Goal: Book appointment/travel/reservation

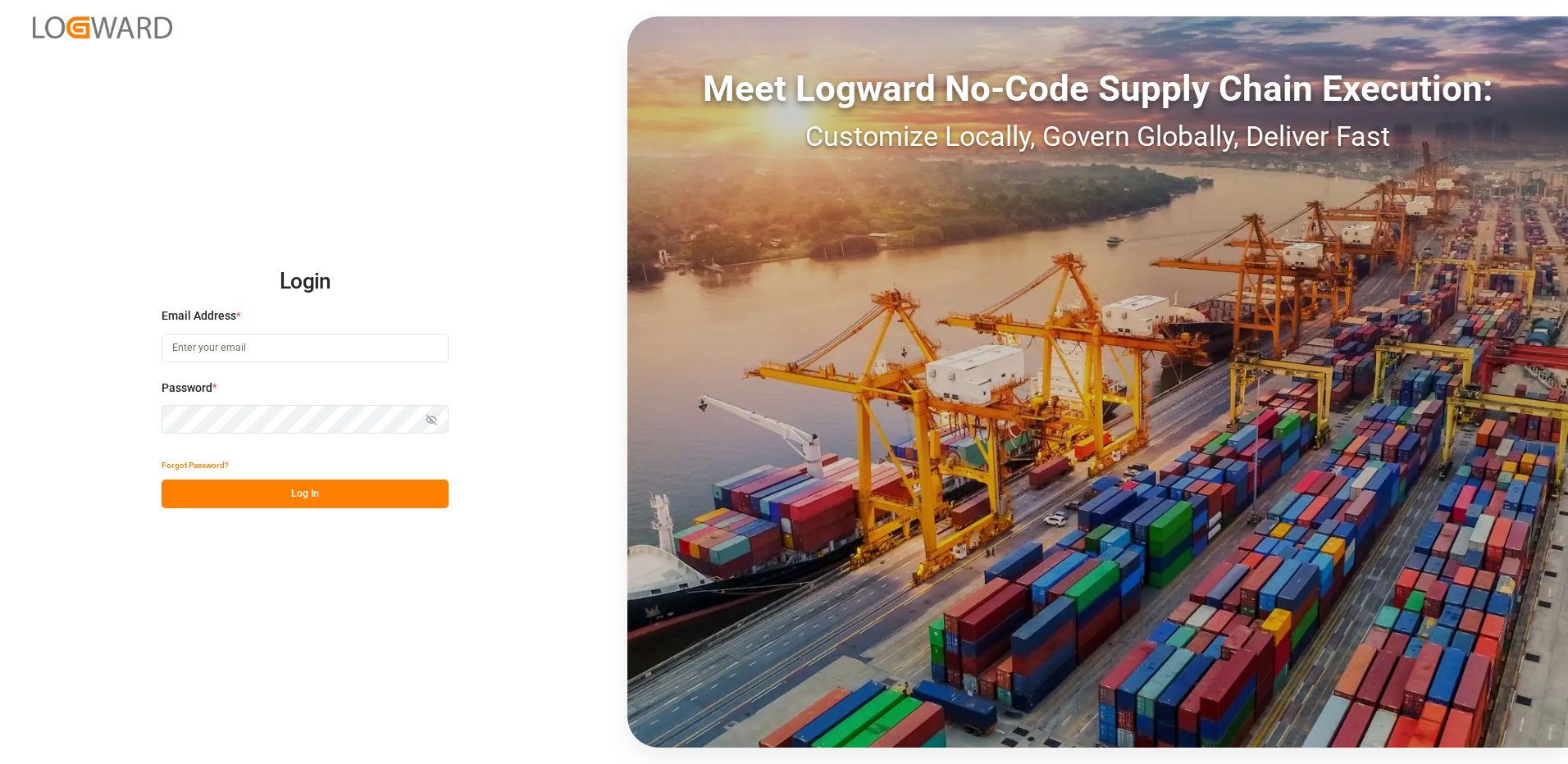
type input "niels.horster@evcargo.com"
click at [301, 499] on button "Log In" at bounding box center [305, 493] width 287 height 29
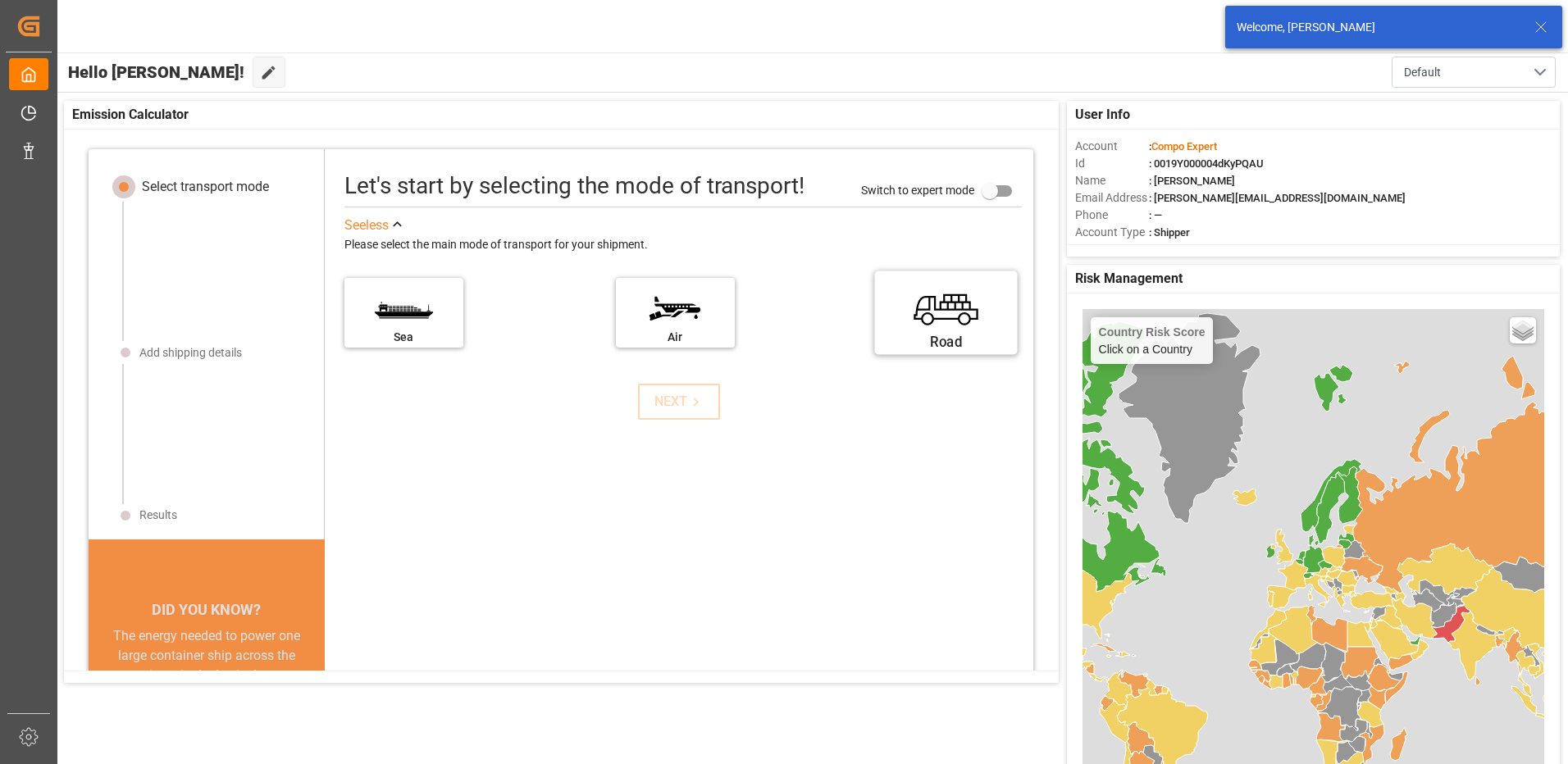
click at [903, 318] on label "Road" at bounding box center [947, 307] width 123 height 69
click at [0, 0] on input "Road" at bounding box center [0, 0] width 0 height 0
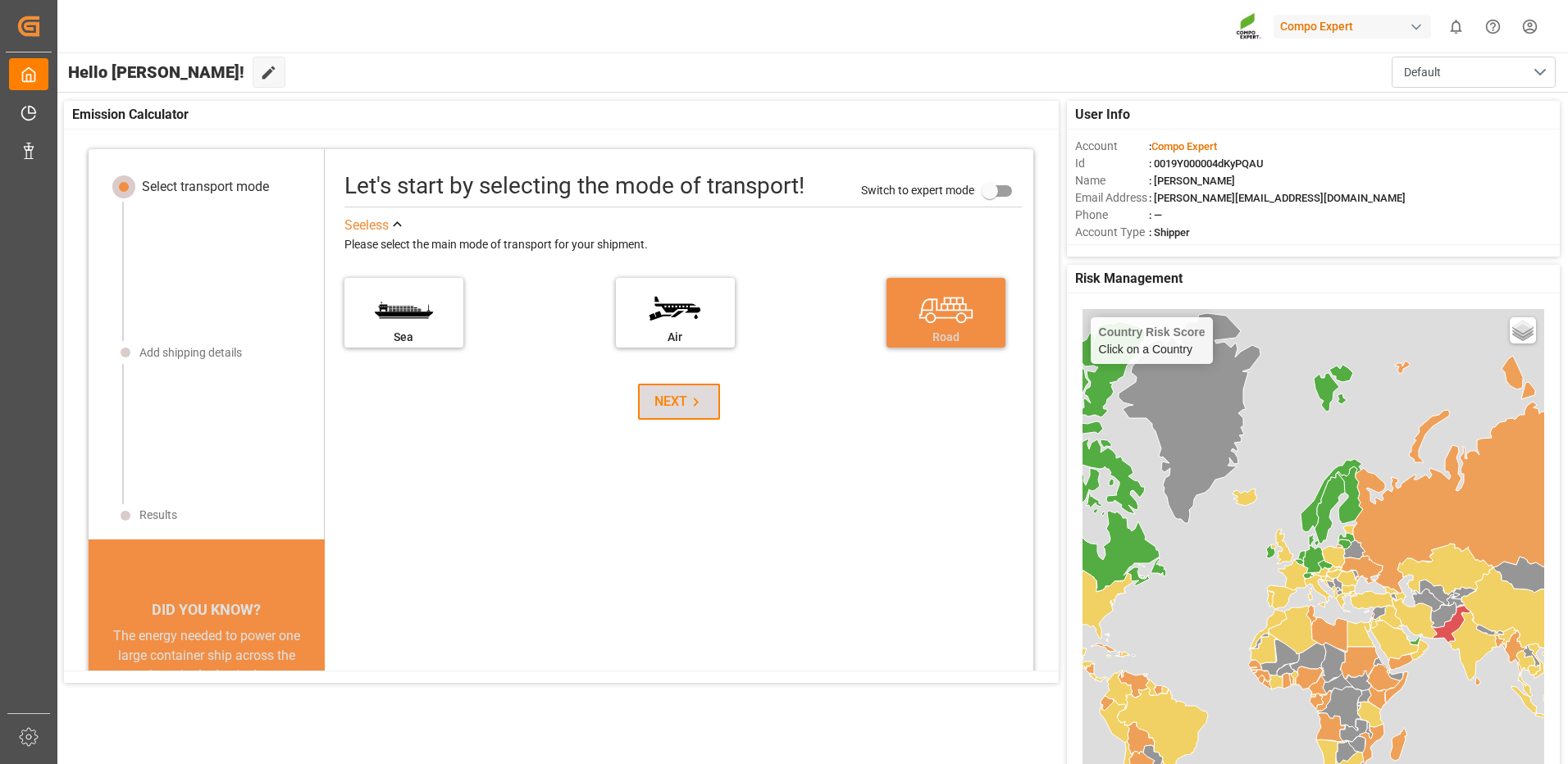
click at [688, 397] on icon at bounding box center [696, 402] width 17 height 17
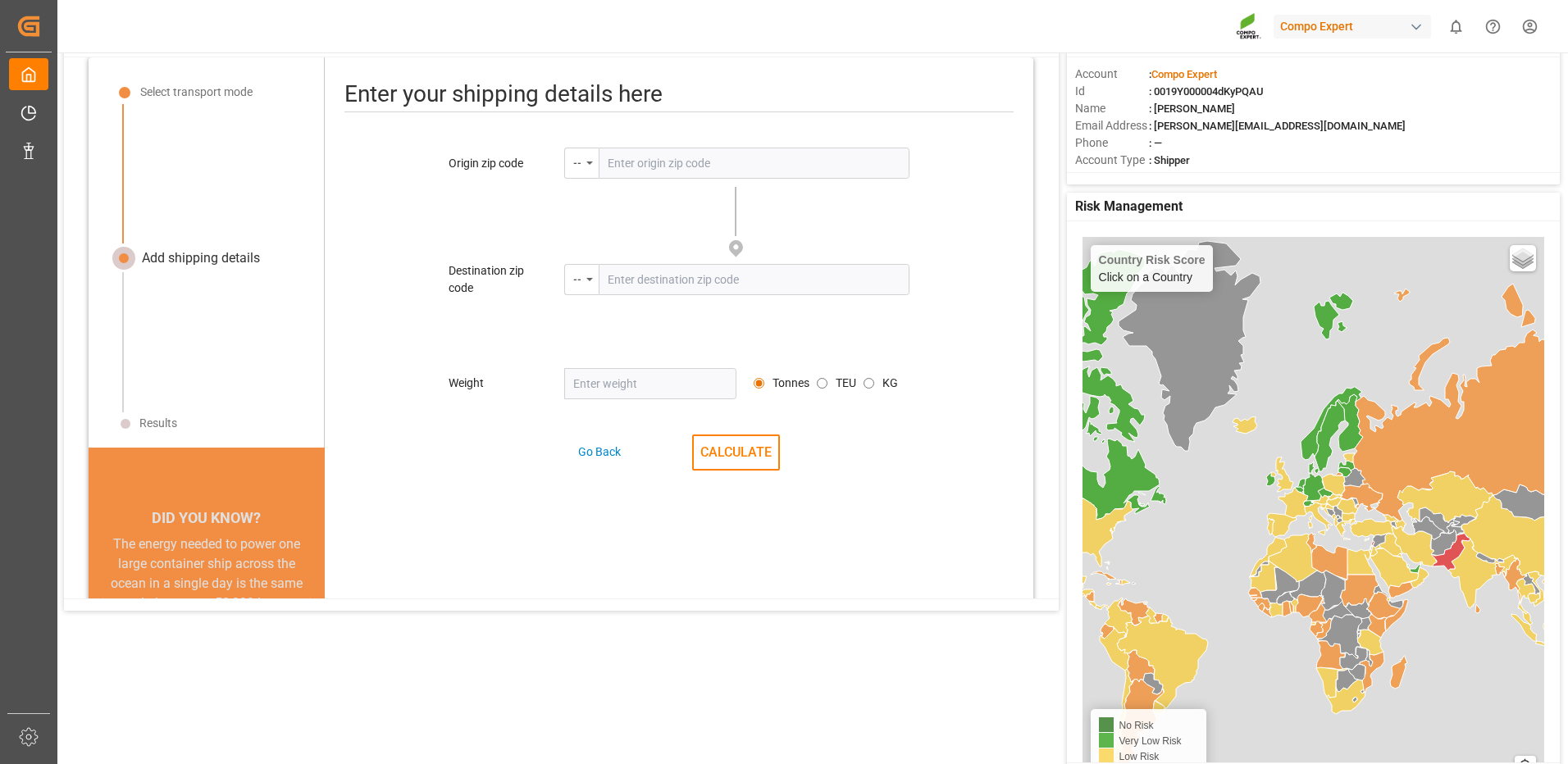
scroll to position [77, 0]
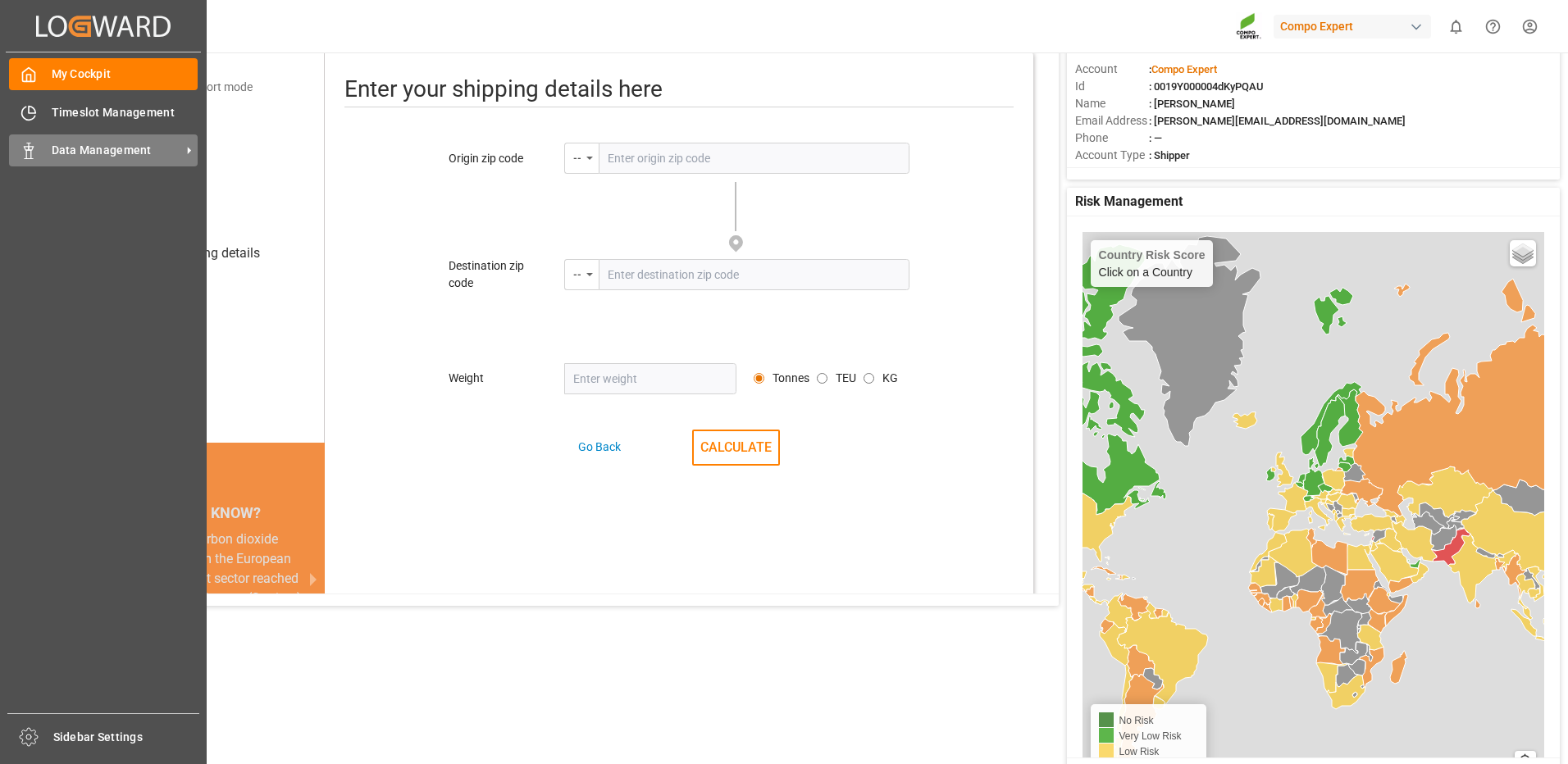
click at [85, 146] on span "Data Management" at bounding box center [116, 150] width 130 height 17
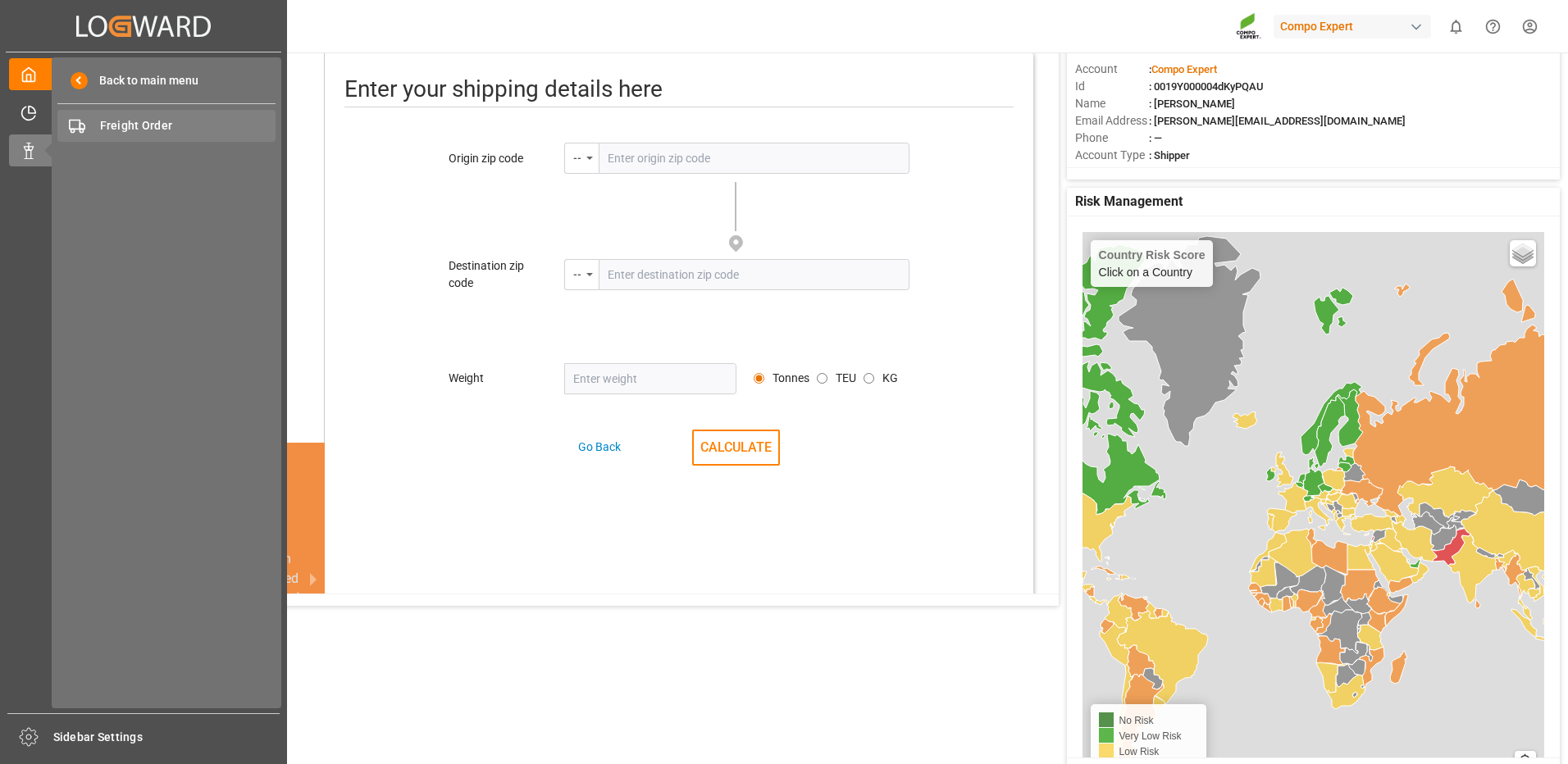
click at [100, 128] on span "Freight Order" at bounding box center [189, 125] width 177 height 17
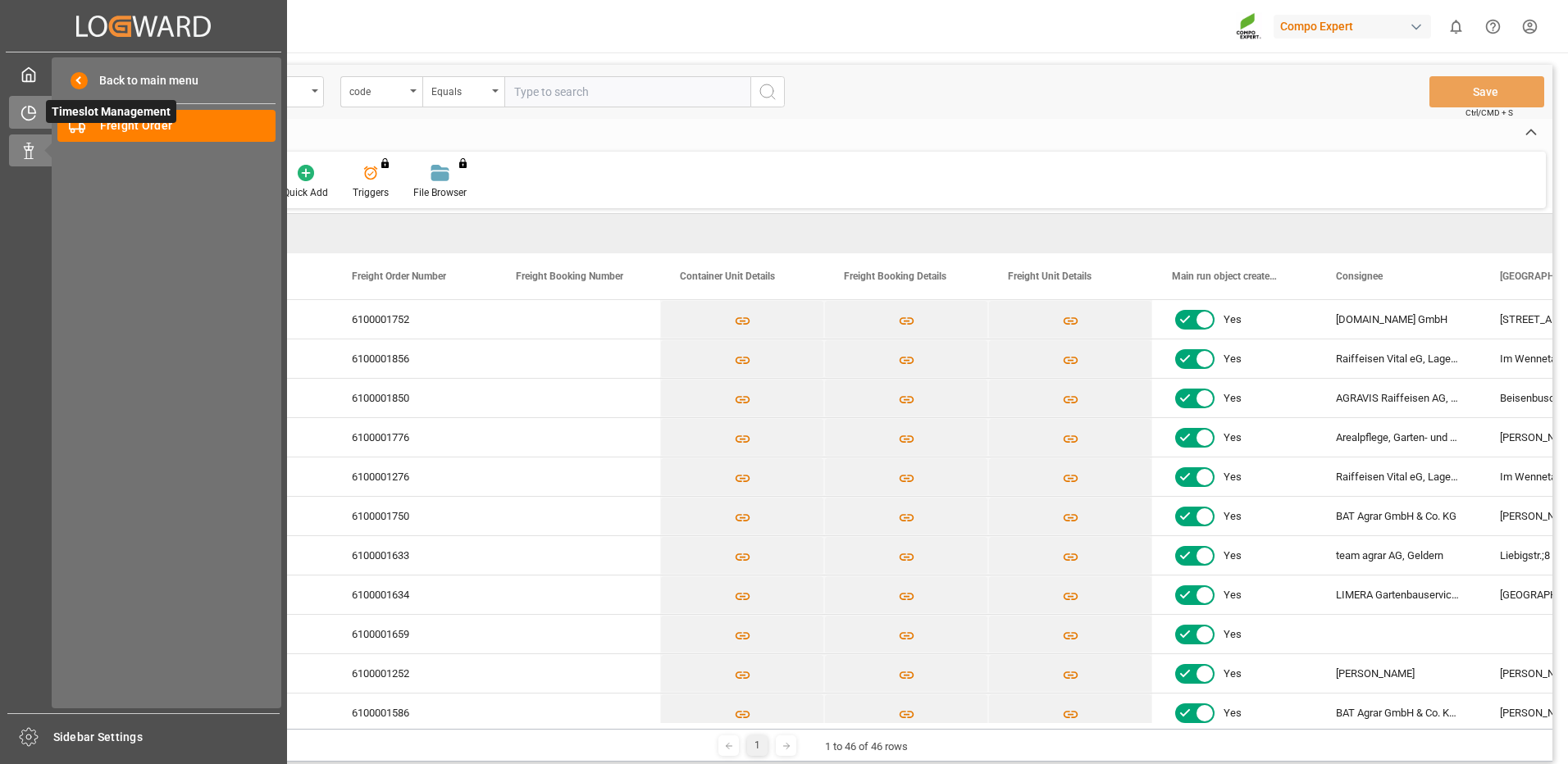
click at [21, 117] on icon at bounding box center [29, 113] width 17 height 17
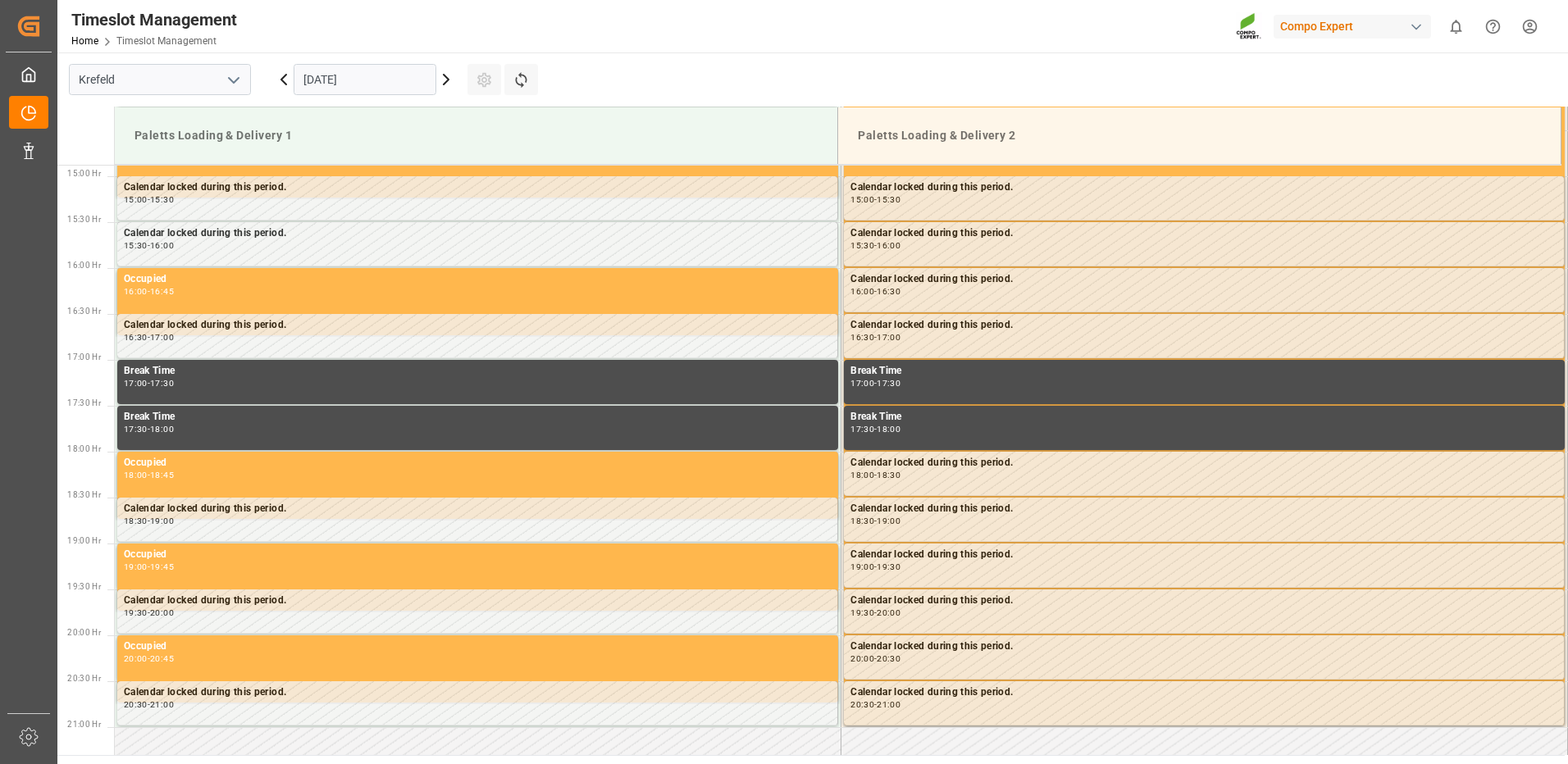
scroll to position [1367, 0]
click at [317, 84] on input "[DATE]" at bounding box center [365, 79] width 143 height 31
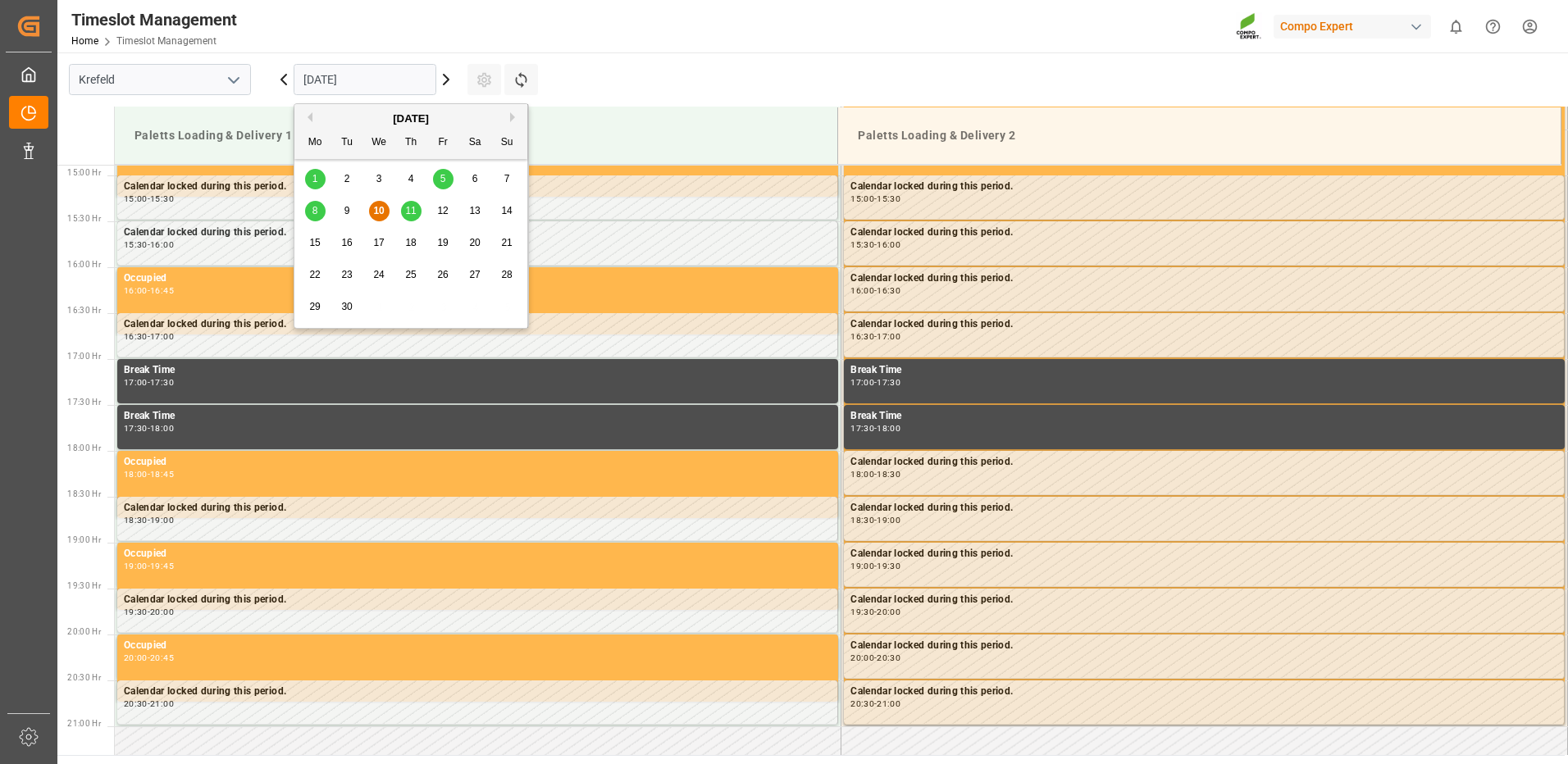
click at [412, 203] on div "11" at bounding box center [412, 211] width 20 height 19
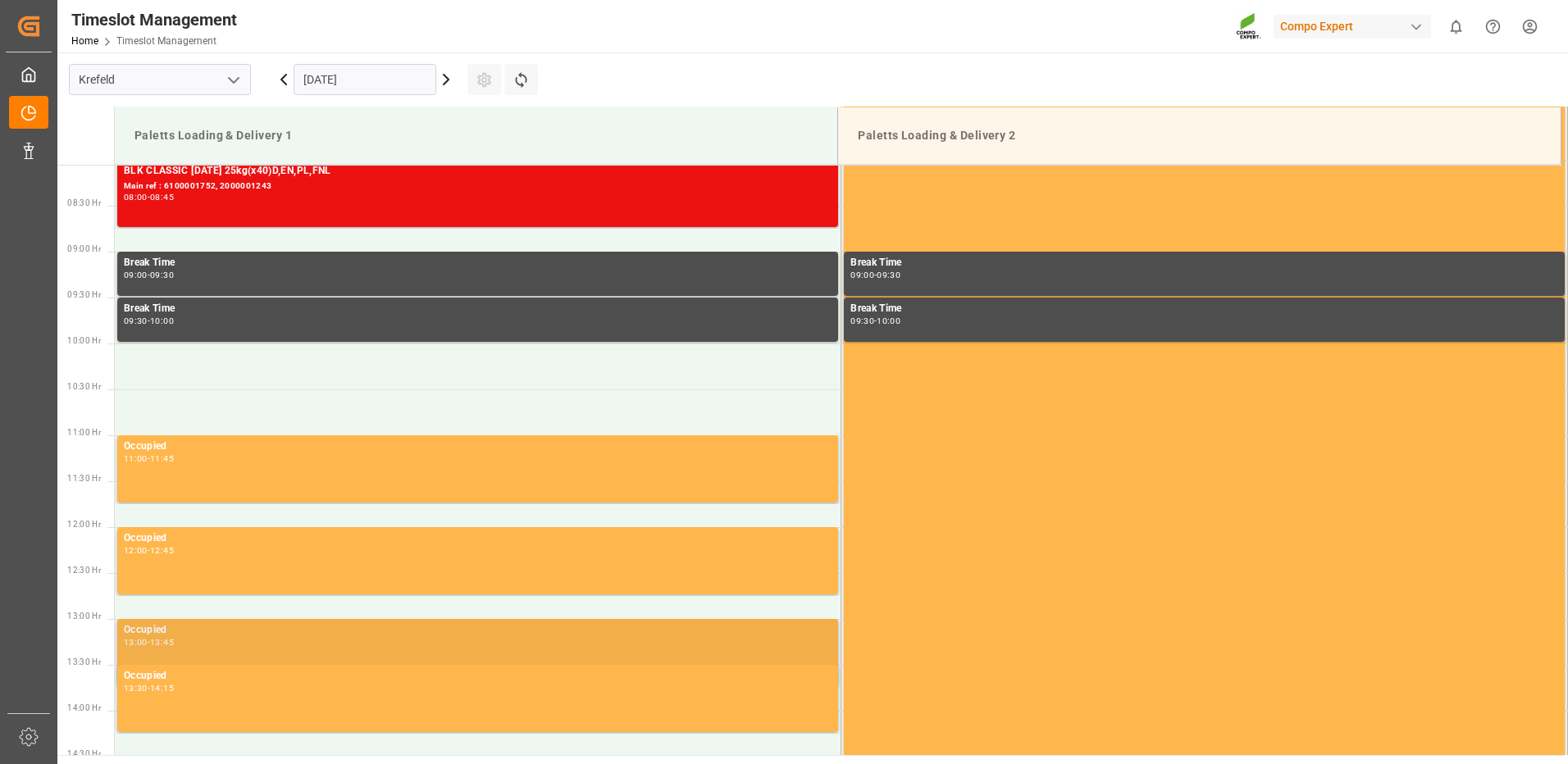
scroll to position [711, 0]
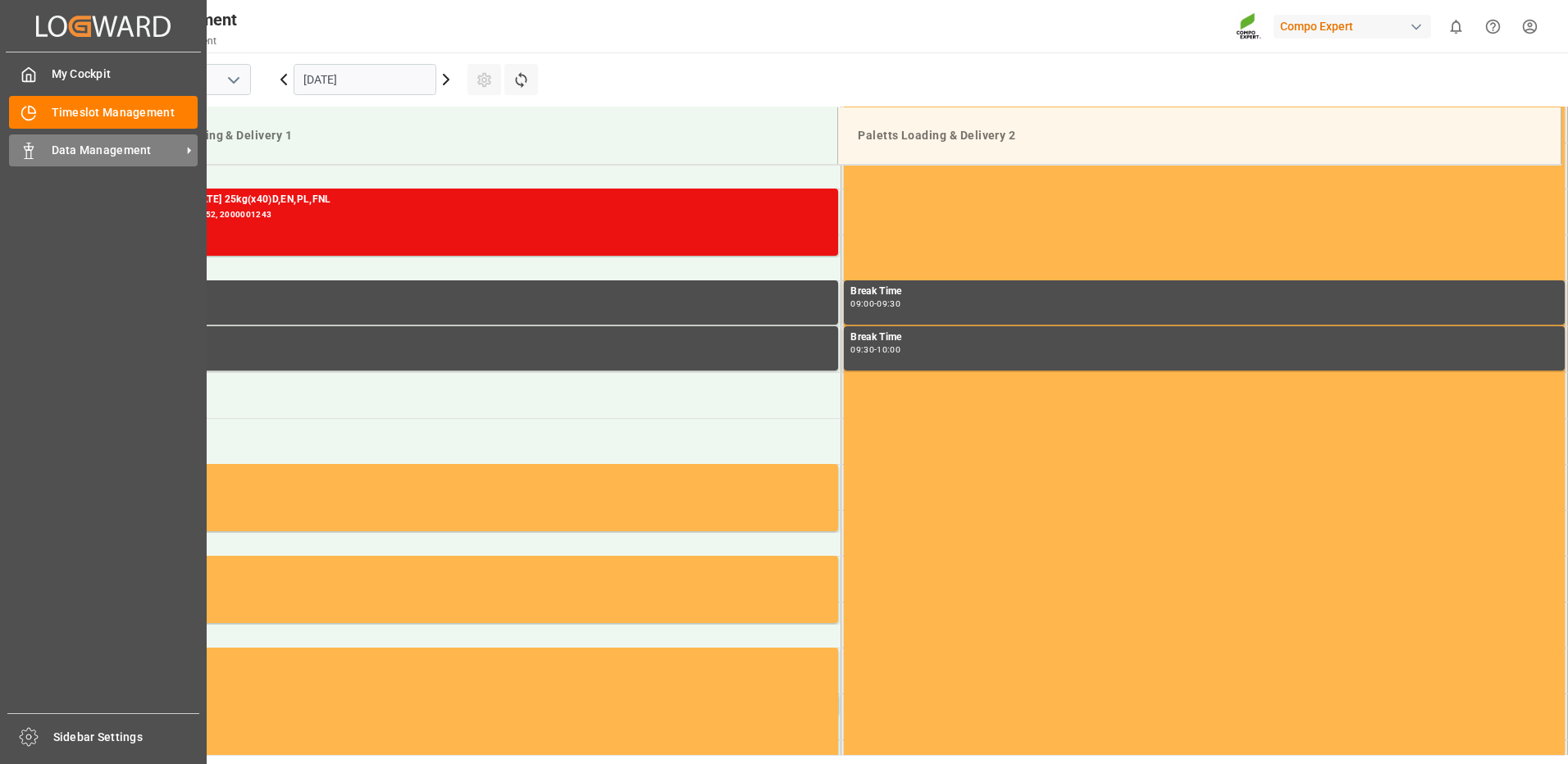
click at [27, 146] on icon at bounding box center [29, 151] width 17 height 17
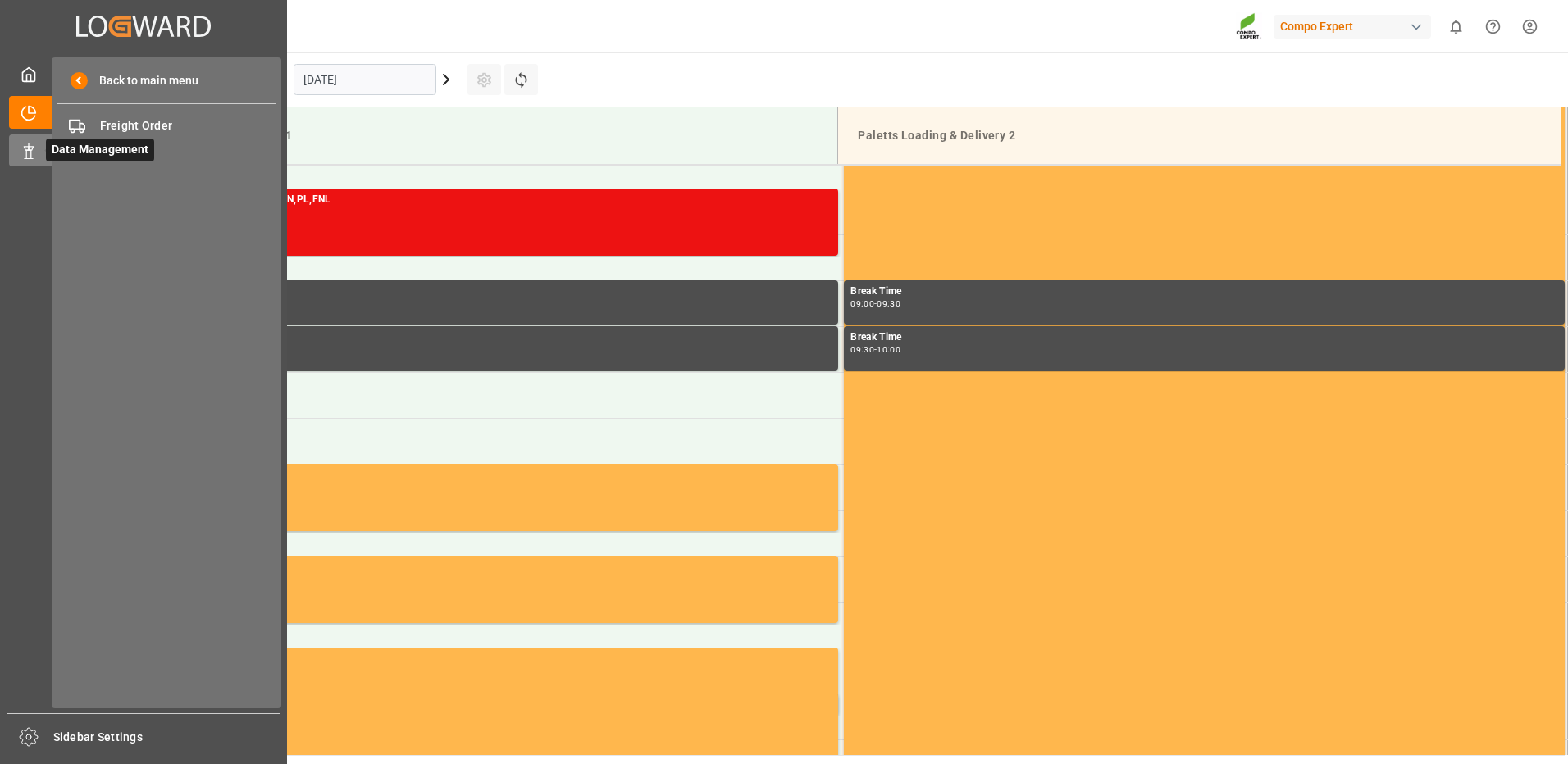
click at [54, 154] on span "Data Management" at bounding box center [100, 150] width 109 height 23
click at [114, 141] on span "Data Management" at bounding box center [100, 150] width 109 height 23
click at [139, 157] on span "Data Management" at bounding box center [100, 150] width 109 height 23
click at [22, 151] on div at bounding box center [23, 150] width 28 height 17
click at [82, 126] on icon at bounding box center [77, 126] width 17 height 17
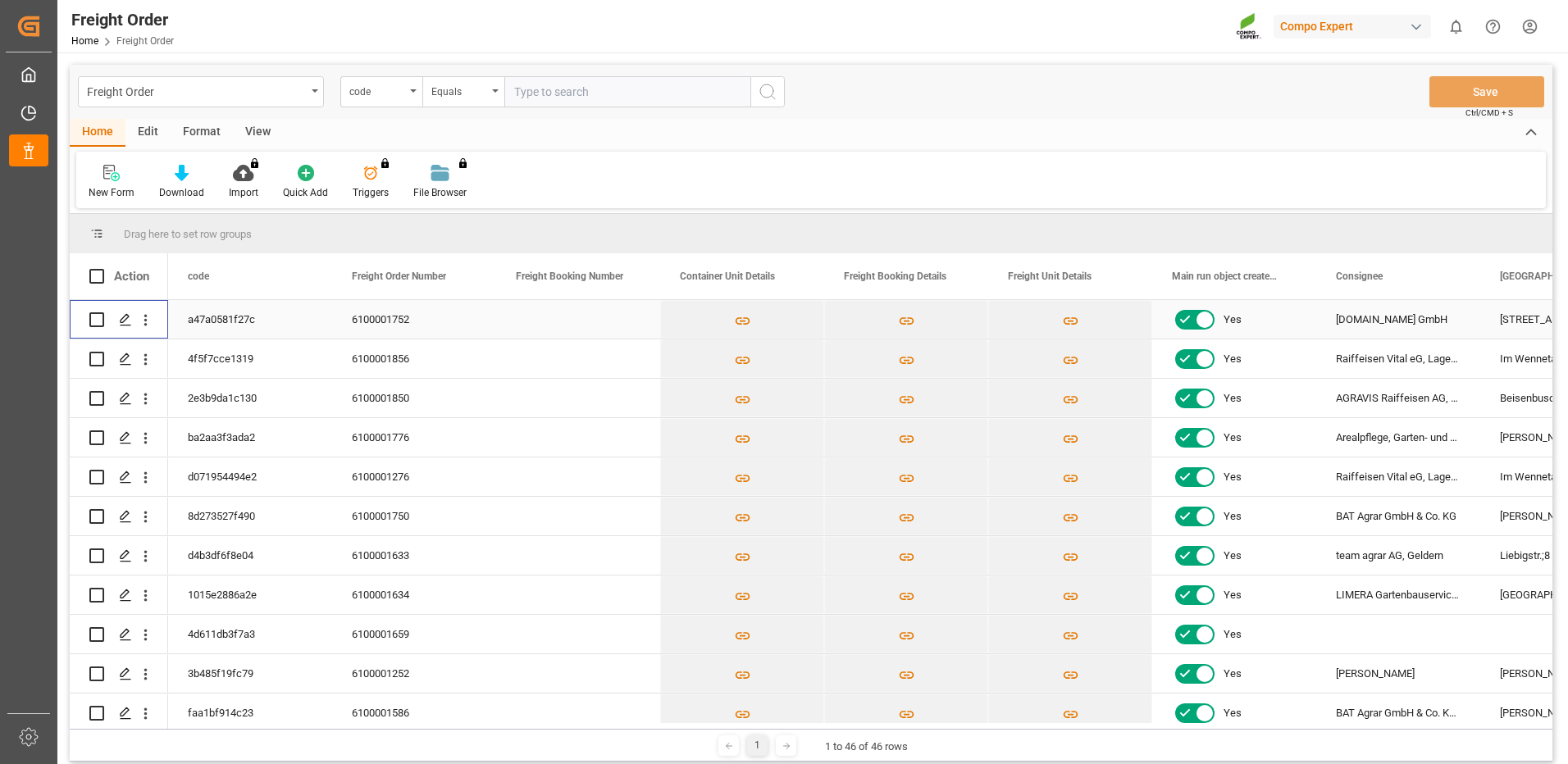
click at [93, 319] on input "Press Space to toggle row selection (unchecked)" at bounding box center [97, 319] width 15 height 15
checkbox input "true"
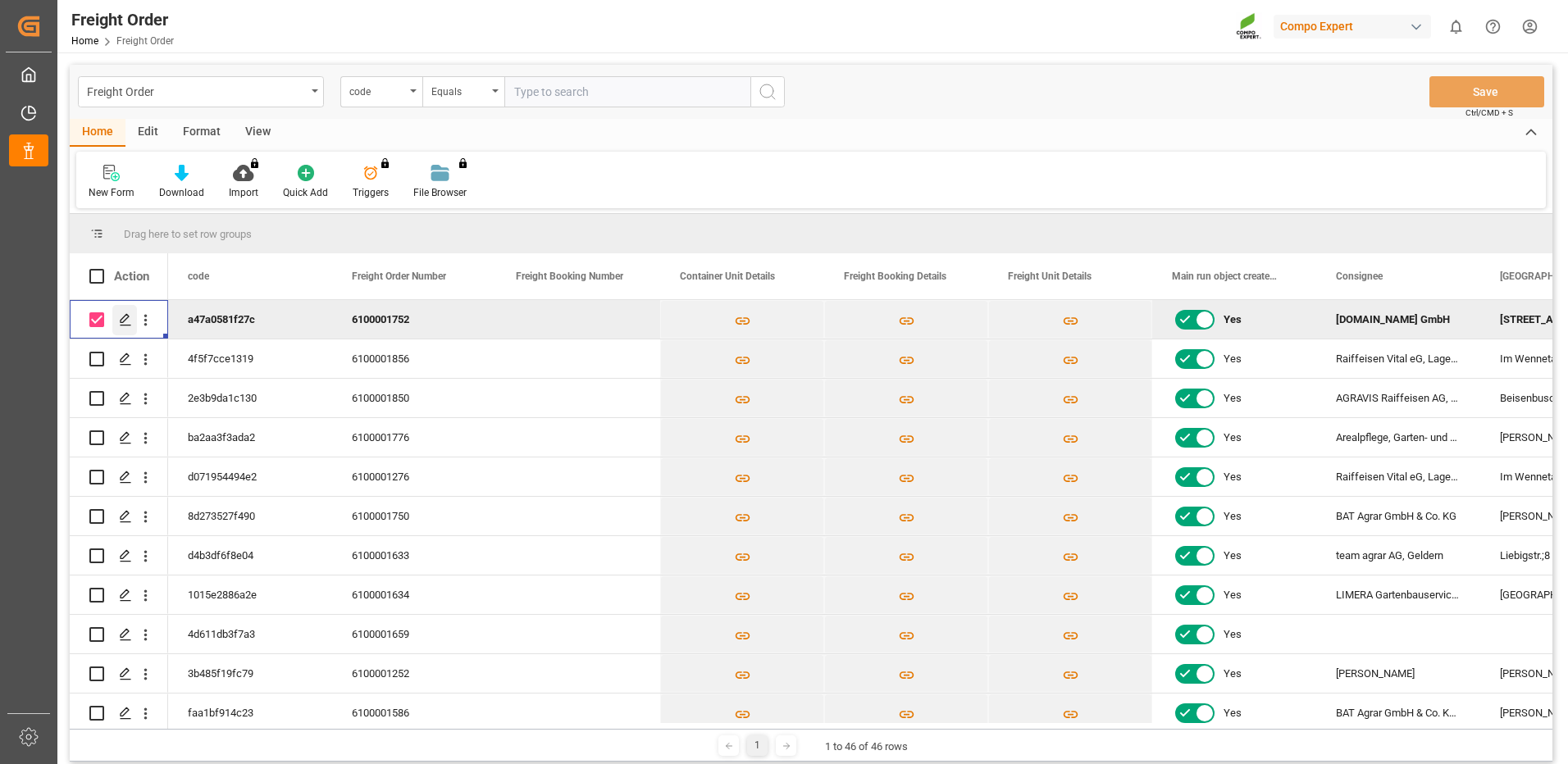
click at [123, 320] on icon "Press SPACE to deselect this row." at bounding box center [125, 319] width 13 height 13
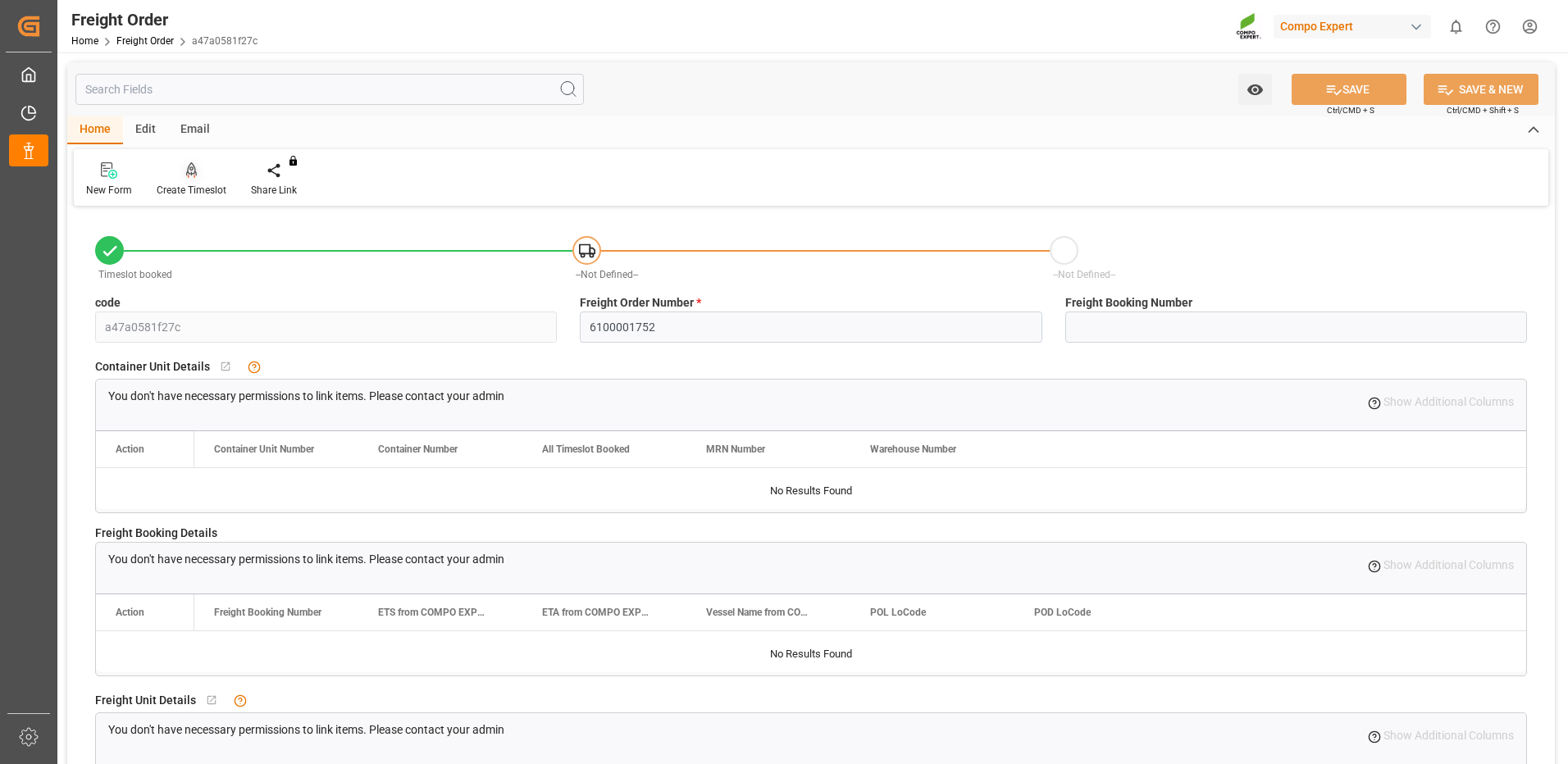
click at [193, 184] on div "Create Timeslot" at bounding box center [192, 191] width 70 height 15
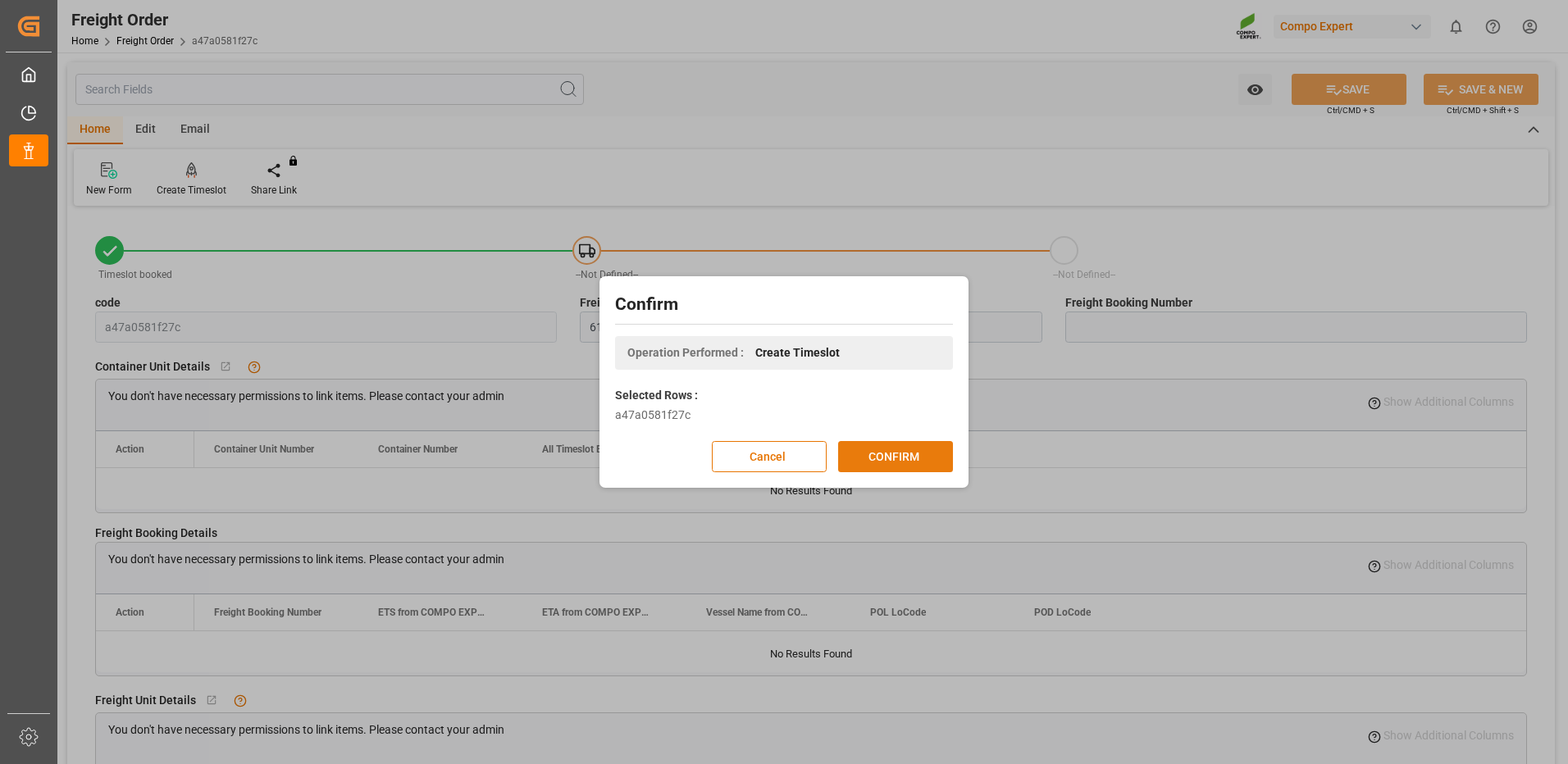
click at [855, 457] on button "CONFIRM" at bounding box center [895, 457] width 115 height 31
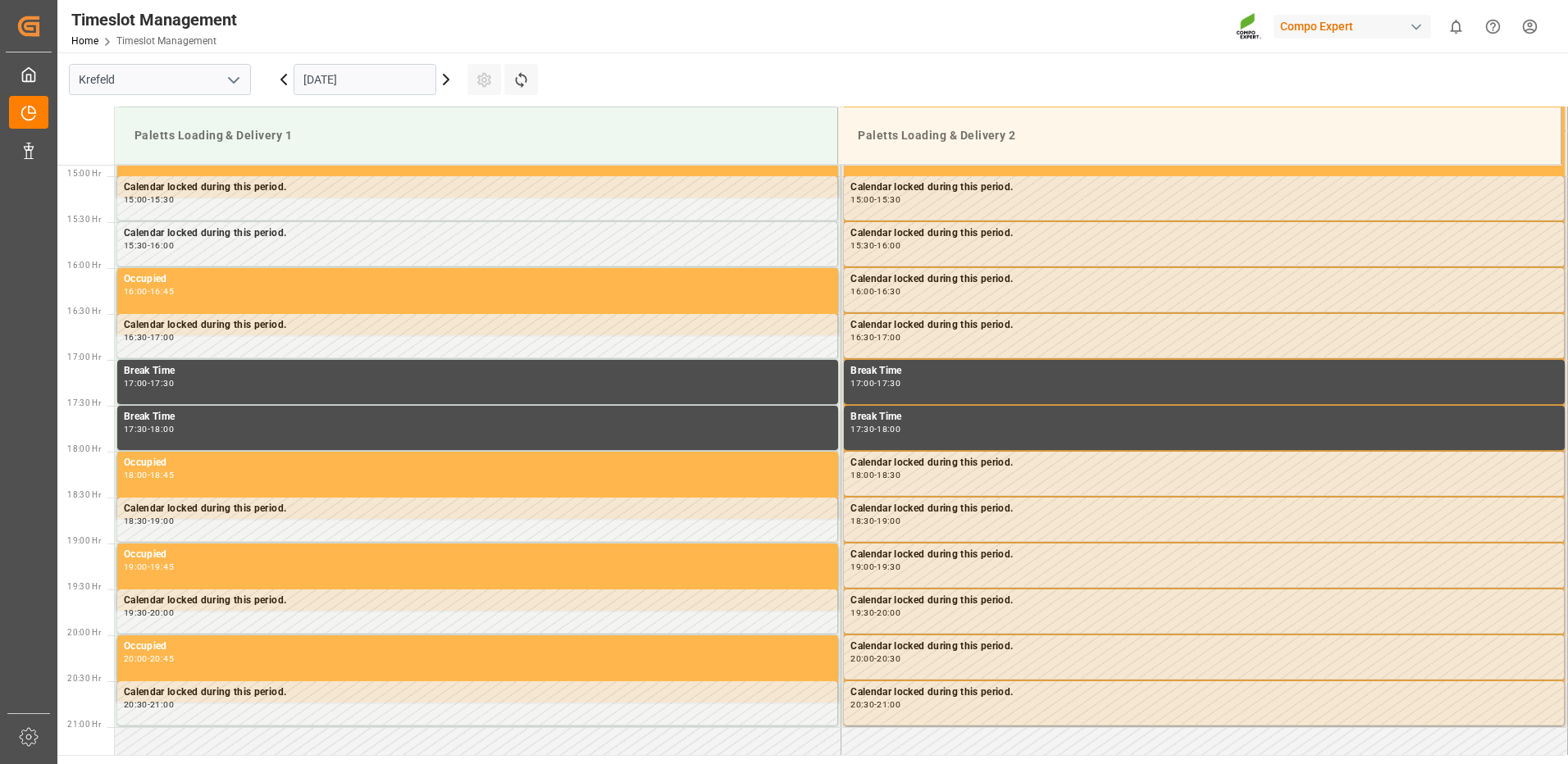
scroll to position [1367, 0]
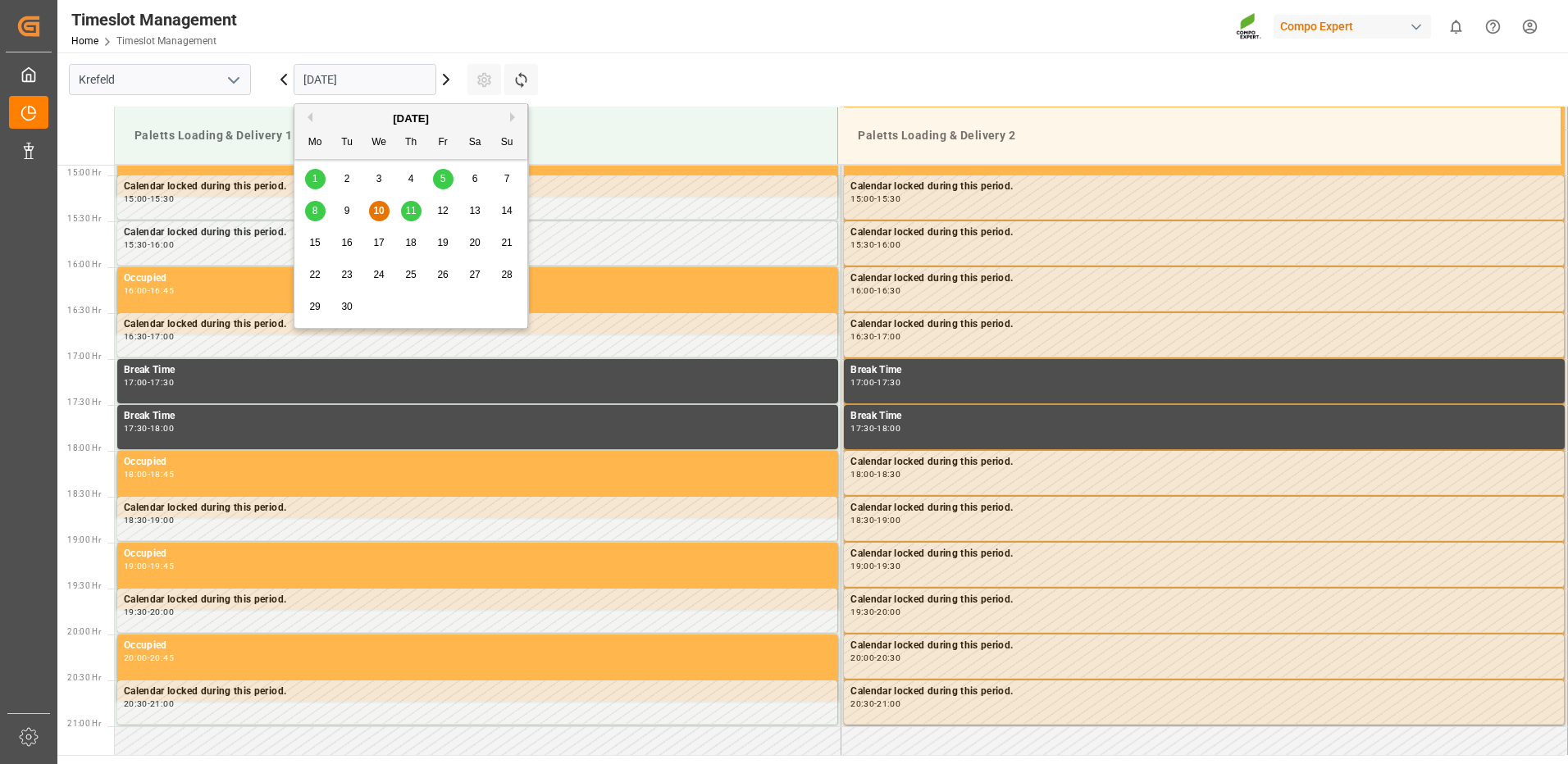
click at [385, 82] on input "[DATE]" at bounding box center [365, 79] width 143 height 31
click at [412, 213] on span "11" at bounding box center [411, 211] width 11 height 11
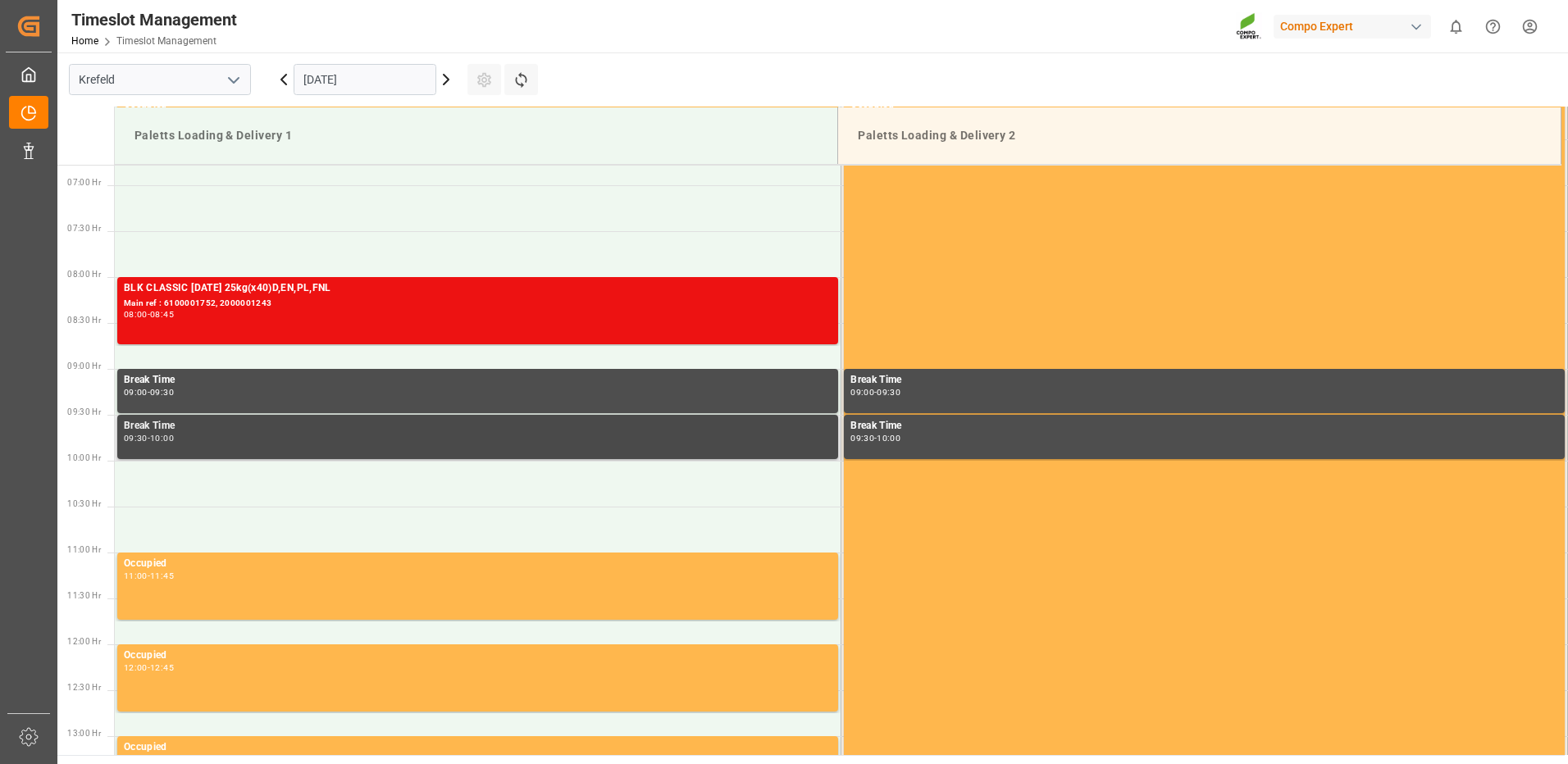
scroll to position [629, 0]
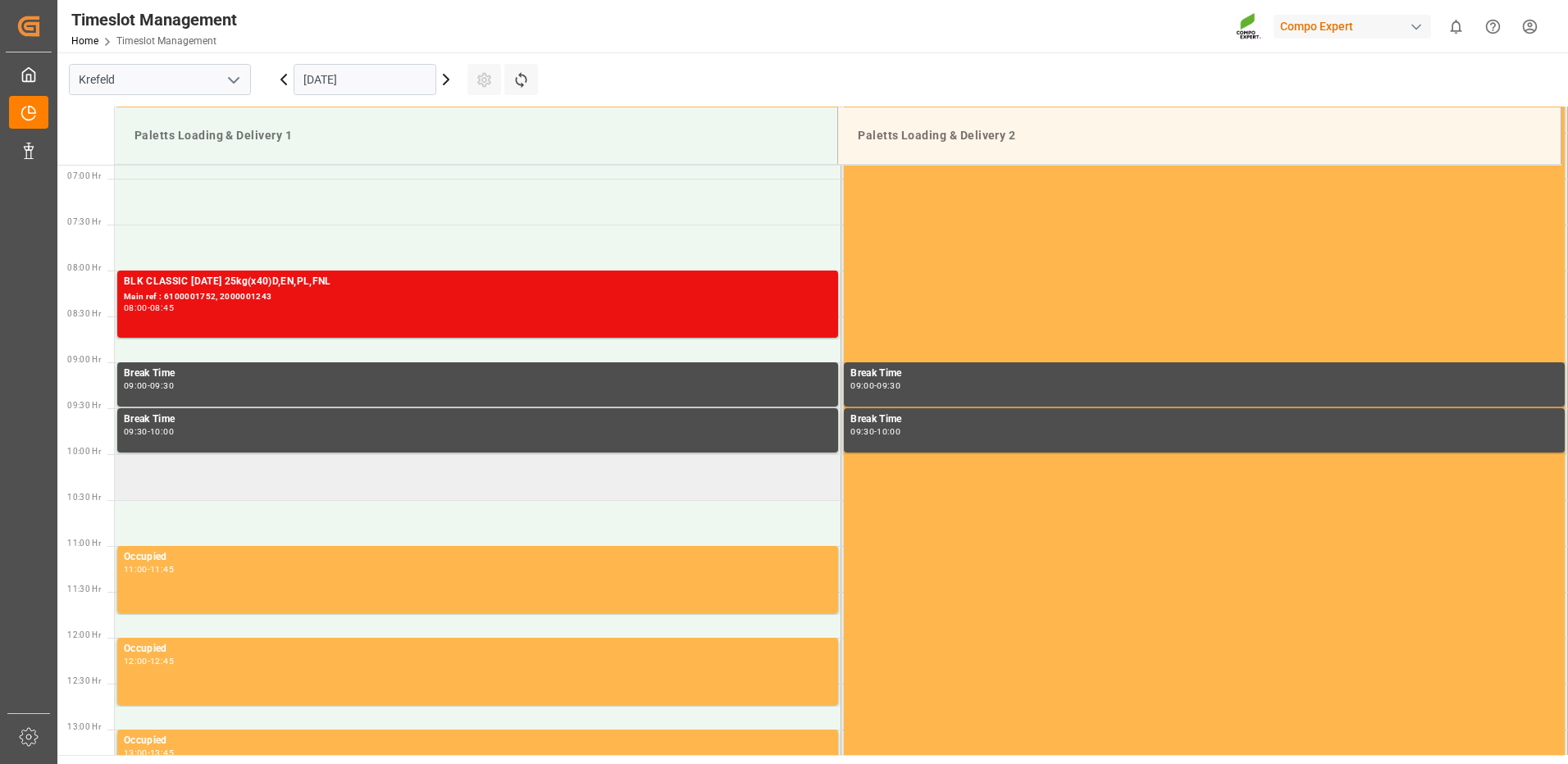
click at [203, 484] on td at bounding box center [478, 478] width 726 height 46
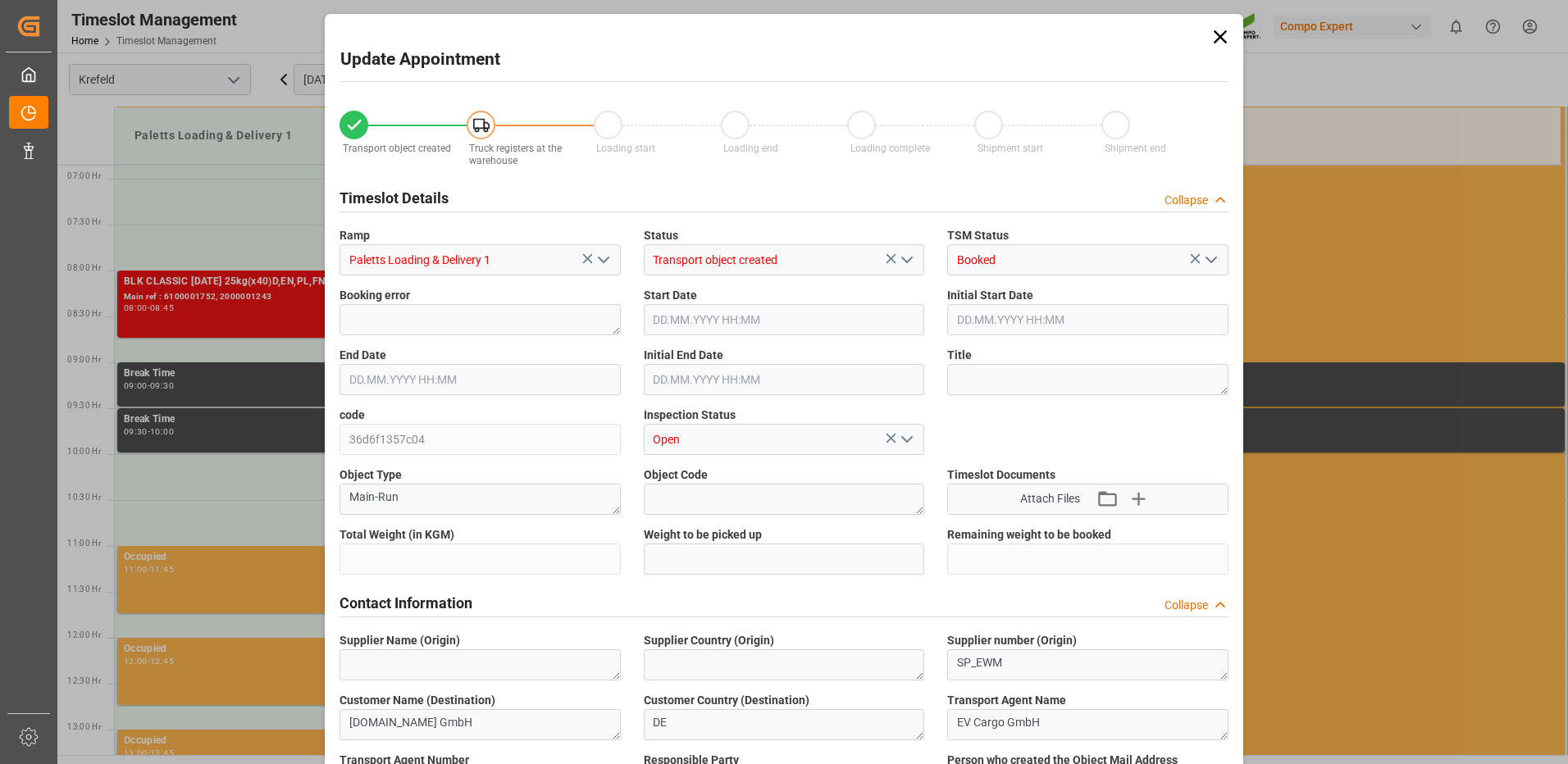
type input "24288"
type input "0"
type input "[DATE] 10:00"
type input "[DATE] 10:30"
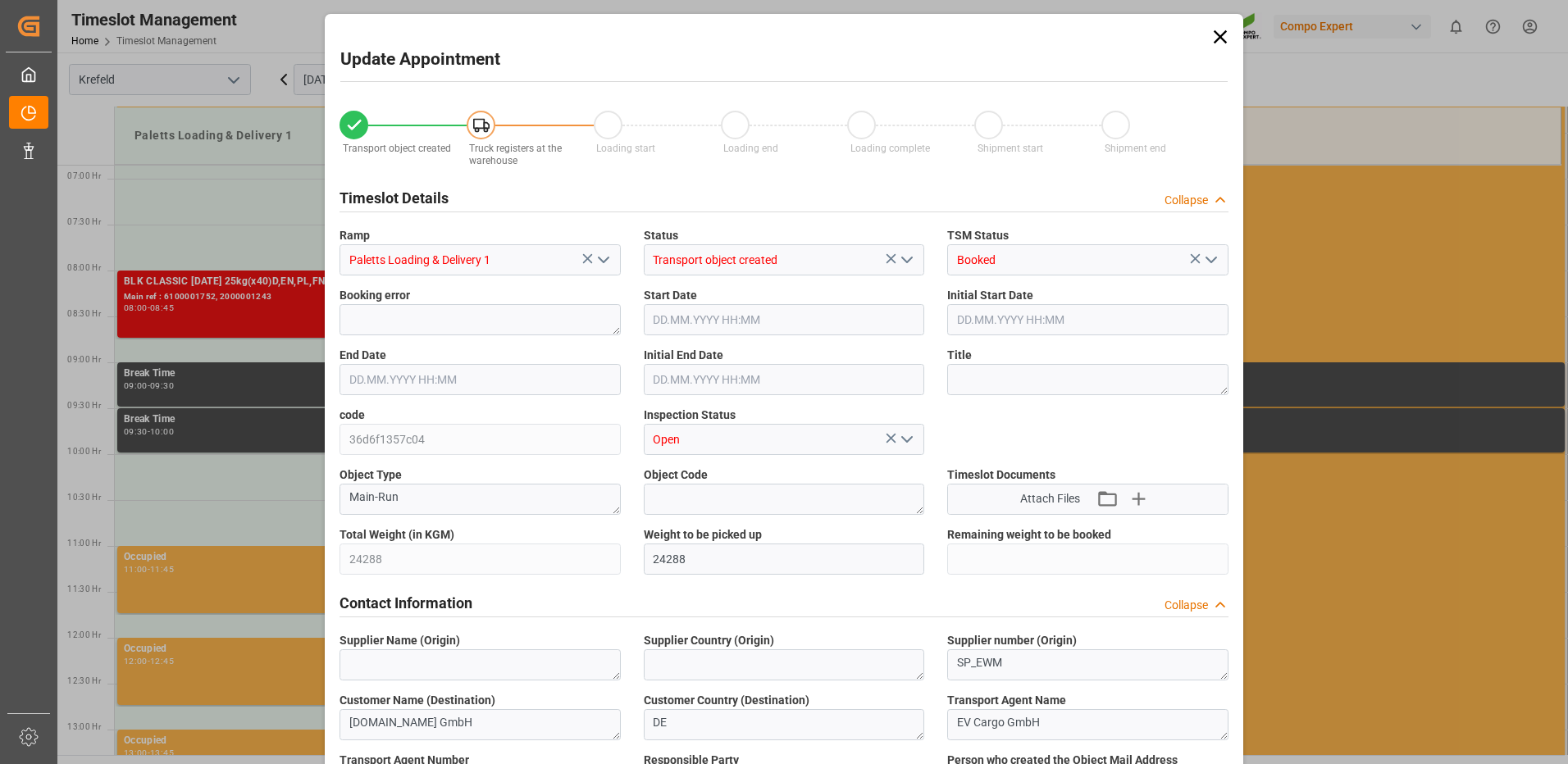
type input "[DATE] 08:53"
type input "[DATE] 13:44"
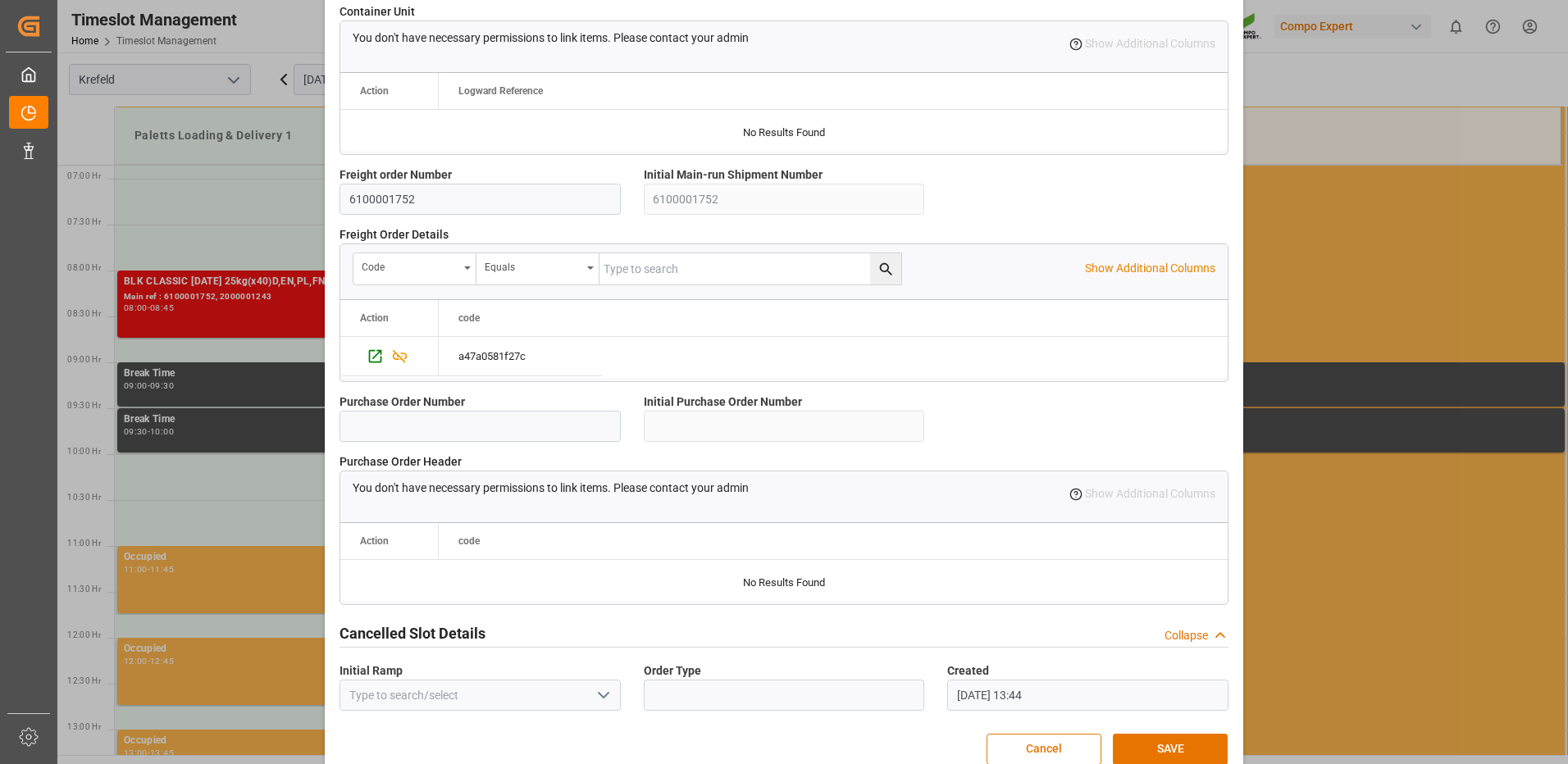
scroll to position [1394, 0]
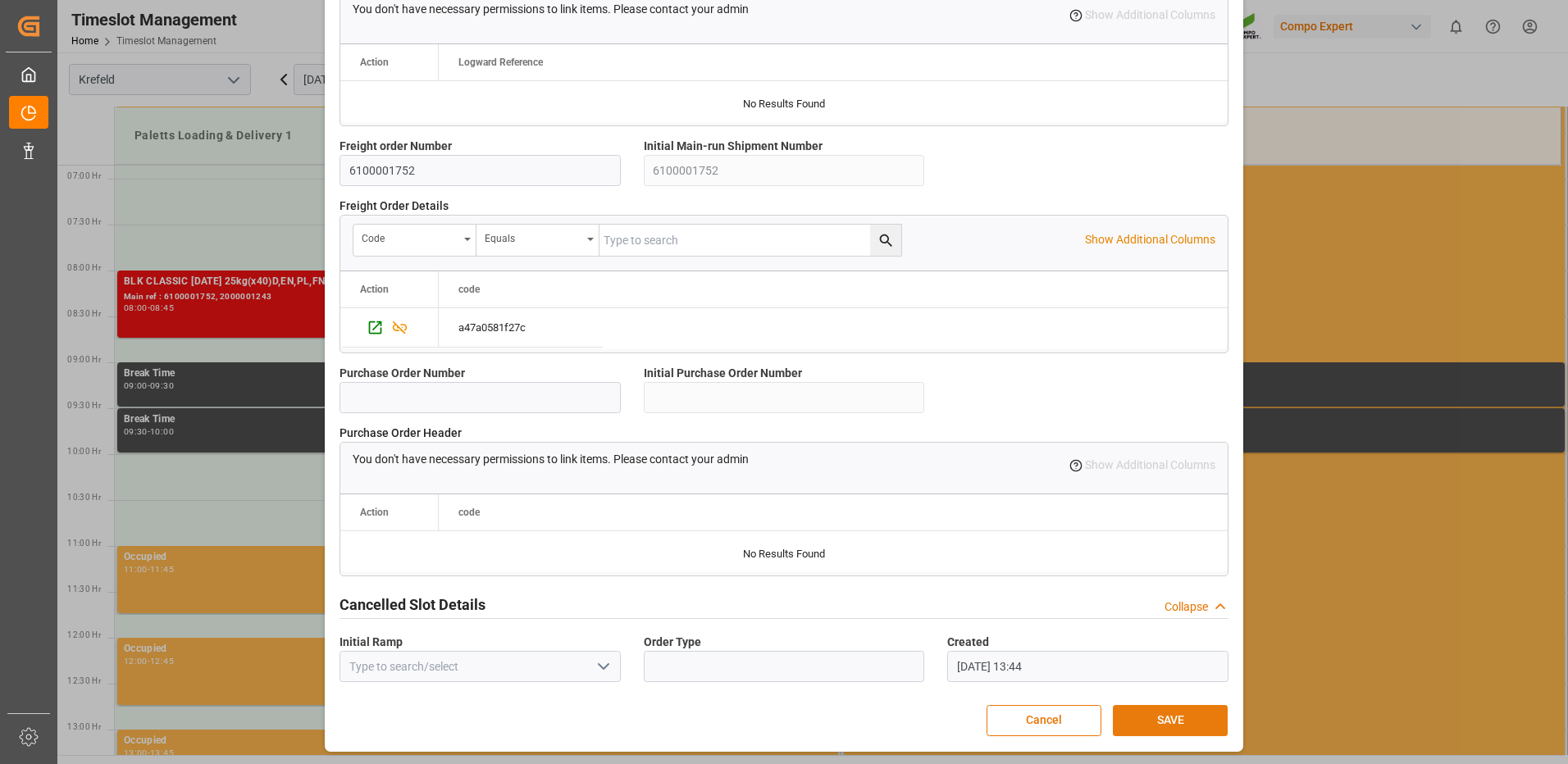
click at [1192, 712] on button "SAVE" at bounding box center [1170, 721] width 115 height 31
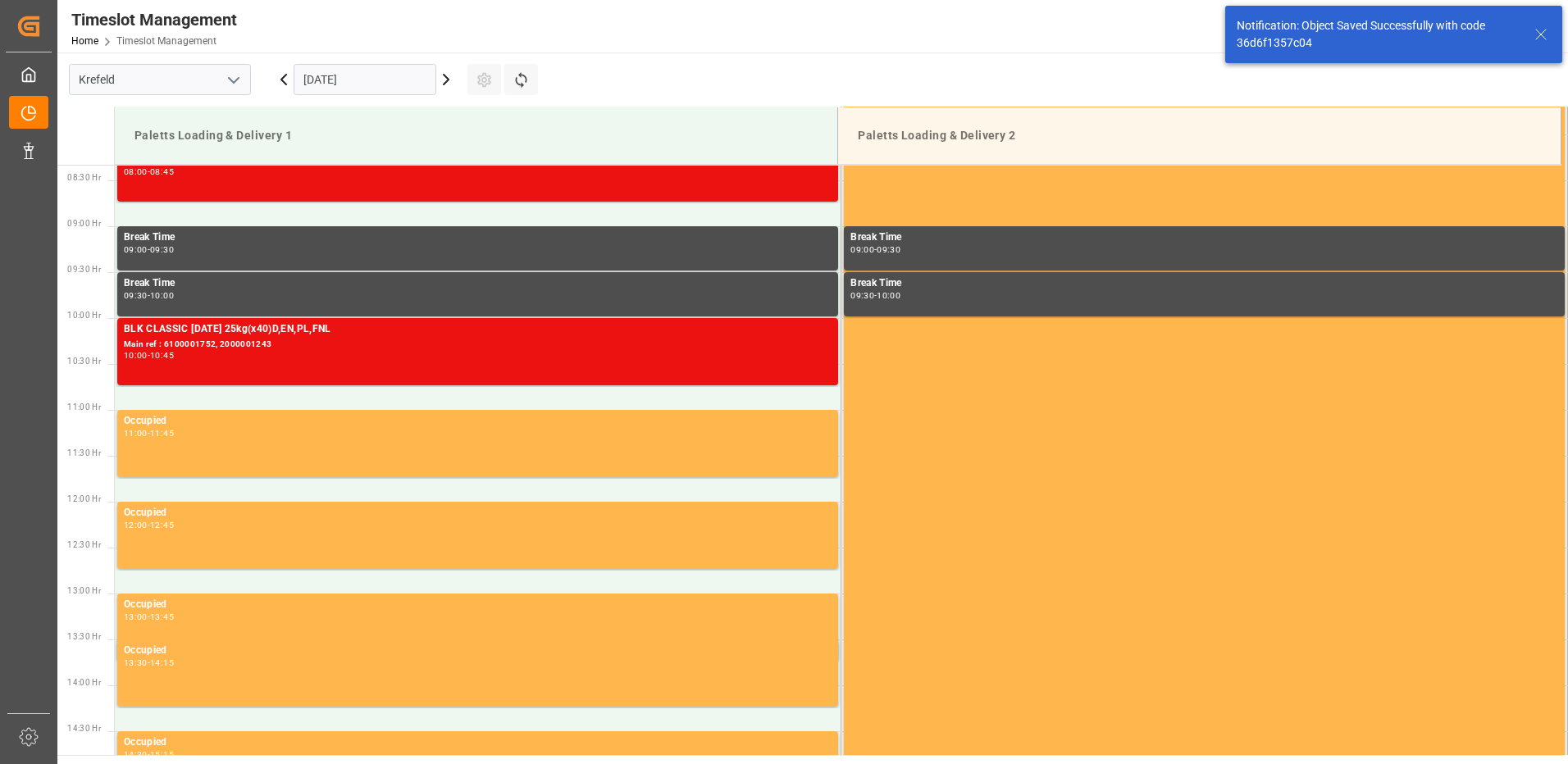
scroll to position [816, 0]
